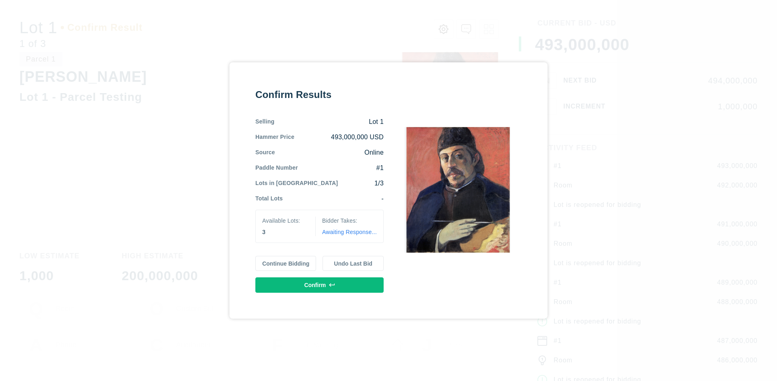
click at [286, 263] on button "Continue Bidding" at bounding box center [285, 263] width 61 height 15
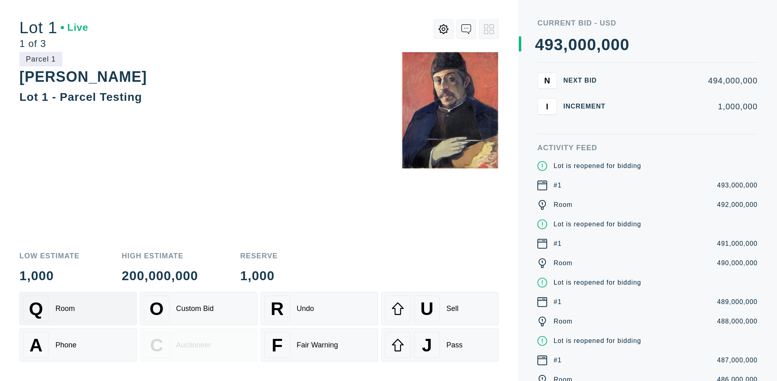
click at [78, 309] on div "Q Room" at bounding box center [78, 309] width 110 height 26
